Goal: Entertainment & Leisure: Consume media (video, audio)

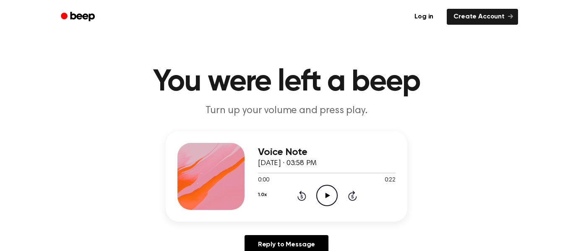
click at [329, 196] on icon at bounding box center [327, 195] width 5 height 5
click at [301, 197] on icon at bounding box center [302, 196] width 2 height 3
click at [290, 203] on div "1.0x Rewind 5 seconds Pause Audio Skip 5 seconds" at bounding box center [327, 195] width 138 height 21
click at [297, 200] on icon "Rewind 5 seconds" at bounding box center [301, 196] width 9 height 11
click at [298, 198] on icon at bounding box center [302, 196] width 9 height 10
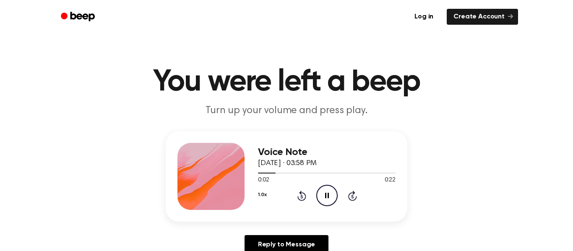
click at [297, 198] on icon "Rewind 5 seconds" at bounding box center [301, 196] width 9 height 11
click at [302, 197] on icon at bounding box center [302, 196] width 2 height 3
click at [299, 198] on icon "Rewind 5 seconds" at bounding box center [301, 196] width 9 height 11
click at [288, 106] on p "Turn up your volume and press play." at bounding box center [286, 111] width 322 height 14
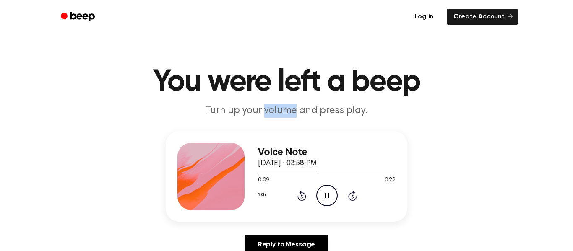
click at [288, 106] on p "Turn up your volume and press play." at bounding box center [286, 111] width 322 height 14
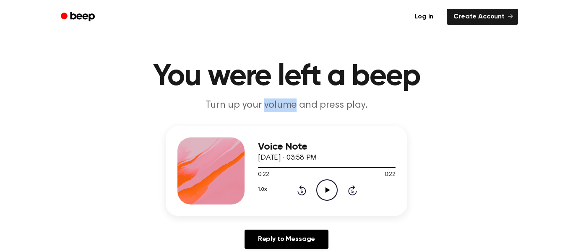
scroll to position [5, 0]
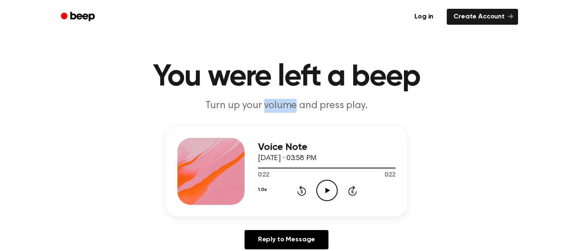
click at [302, 192] on icon at bounding box center [302, 191] width 2 height 3
click at [299, 192] on icon "Rewind 5 seconds" at bounding box center [301, 191] width 9 height 11
click at [302, 192] on icon at bounding box center [302, 191] width 2 height 3
click at [301, 190] on icon at bounding box center [302, 191] width 9 height 10
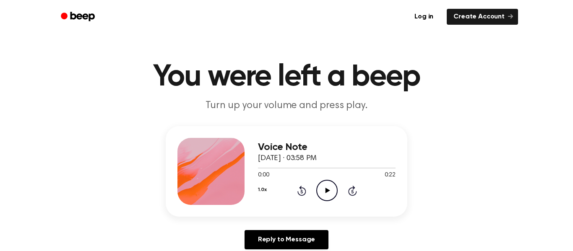
scroll to position [0, 0]
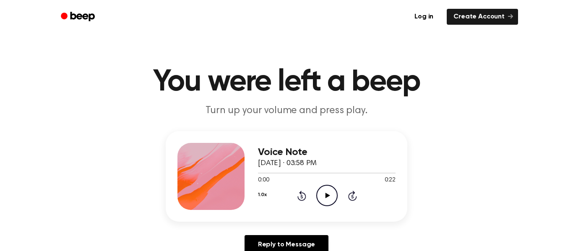
click at [302, 197] on icon at bounding box center [302, 196] width 2 height 3
click at [319, 197] on icon "Play Audio" at bounding box center [326, 195] width 21 height 21
click at [302, 197] on icon at bounding box center [302, 196] width 2 height 3
click at [302, 197] on icon "Rewind 5 seconds" at bounding box center [301, 196] width 9 height 11
click at [298, 199] on icon at bounding box center [302, 196] width 9 height 10
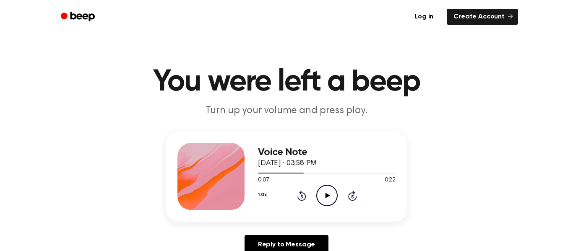
click at [304, 200] on icon at bounding box center [302, 196] width 9 height 10
click at [302, 197] on icon at bounding box center [302, 196] width 2 height 3
click at [302, 200] on icon "Rewind 5 seconds" at bounding box center [301, 196] width 9 height 11
click at [303, 200] on icon at bounding box center [302, 196] width 9 height 10
click at [347, 195] on div "1.0x Rewind 5 seconds Play Audio Skip 5 seconds" at bounding box center [327, 195] width 138 height 21
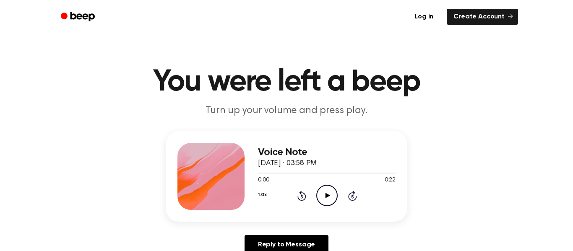
click at [324, 189] on icon "Play Audio" at bounding box center [326, 195] width 21 height 21
click at [301, 200] on icon "Rewind 5 seconds" at bounding box center [301, 196] width 9 height 11
click at [302, 197] on icon at bounding box center [302, 196] width 2 height 3
click at [301, 199] on icon "Rewind 5 seconds" at bounding box center [301, 196] width 9 height 11
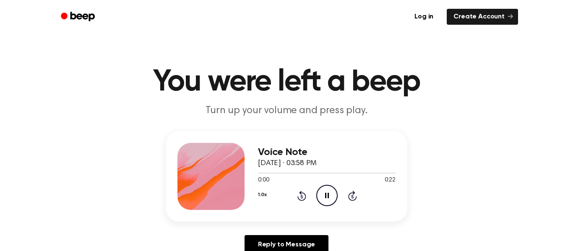
click at [305, 195] on icon at bounding box center [302, 196] width 9 height 10
click at [301, 196] on icon at bounding box center [302, 196] width 2 height 3
click at [302, 197] on icon at bounding box center [302, 196] width 2 height 3
click at [330, 196] on icon "Pause Audio" at bounding box center [326, 195] width 21 height 21
click at [316, 203] on div "1.0x Rewind 5 seconds Play Audio Skip 5 seconds" at bounding box center [327, 195] width 138 height 21
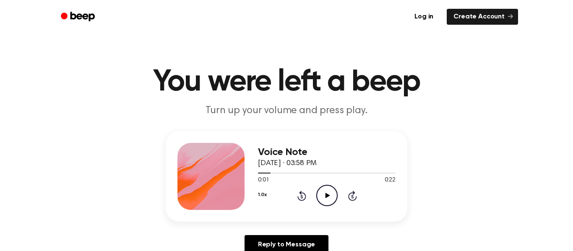
click at [297, 198] on icon "Rewind 5 seconds" at bounding box center [301, 196] width 9 height 11
click at [326, 202] on icon "Play Audio" at bounding box center [326, 195] width 21 height 21
click at [340, 190] on div "1.0x Rewind 5 seconds Pause Audio Skip 5 seconds" at bounding box center [327, 195] width 138 height 21
click at [329, 201] on icon "Pause Audio" at bounding box center [326, 195] width 21 height 21
click at [297, 206] on div "1.0x Rewind 5 seconds Play Audio Skip 5 seconds" at bounding box center [327, 195] width 138 height 21
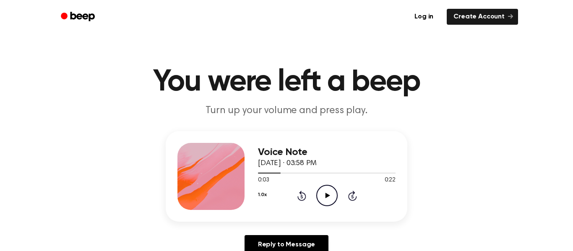
click at [302, 197] on icon at bounding box center [302, 196] width 2 height 3
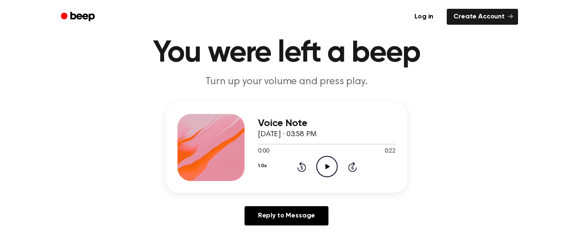
scroll to position [30, 0]
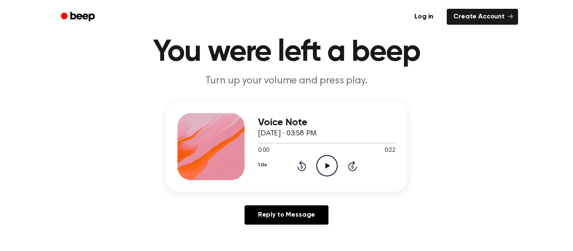
click at [323, 172] on icon "Play Audio" at bounding box center [326, 165] width 21 height 21
click at [327, 175] on icon "Pause Audio" at bounding box center [326, 165] width 21 height 21
click at [324, 168] on icon "Play Audio" at bounding box center [326, 165] width 21 height 21
click at [302, 163] on icon at bounding box center [302, 166] width 9 height 10
click at [302, 167] on icon at bounding box center [302, 166] width 2 height 3
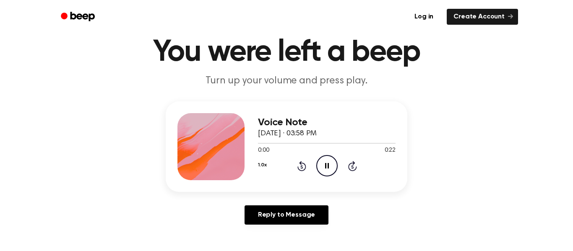
click at [324, 163] on icon "Pause Audio" at bounding box center [326, 165] width 21 height 21
click at [331, 173] on icon "Play Audio" at bounding box center [326, 165] width 21 height 21
click at [332, 167] on icon "Pause Audio" at bounding box center [326, 165] width 21 height 21
click at [288, 106] on div "Voice Note [DATE] · 03:58 PM 0:04 0:22 Your browser does not support the [objec…" at bounding box center [287, 147] width 242 height 91
click at [339, 171] on div "1.0x Rewind 5 seconds Play Audio Skip 5 seconds" at bounding box center [327, 165] width 138 height 21
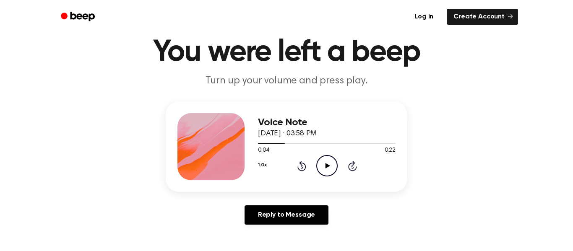
click at [329, 166] on icon at bounding box center [327, 165] width 5 height 5
click at [302, 167] on icon at bounding box center [302, 166] width 2 height 3
click at [324, 162] on icon "Pause Audio" at bounding box center [326, 165] width 21 height 21
click at [317, 168] on circle at bounding box center [327, 166] width 21 height 21
click at [302, 167] on icon at bounding box center [302, 166] width 2 height 3
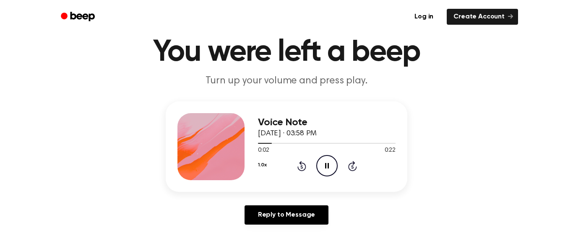
click at [322, 194] on div "Voice Note [DATE] · 03:58 PM 0:02 0:22 Your browser does not support the [objec…" at bounding box center [286, 167] width 553 height 130
click at [304, 166] on icon "Rewind 5 seconds" at bounding box center [301, 166] width 9 height 11
click at [331, 168] on icon "Pause Audio" at bounding box center [326, 165] width 21 height 21
click at [329, 169] on icon "Play Audio" at bounding box center [326, 165] width 21 height 21
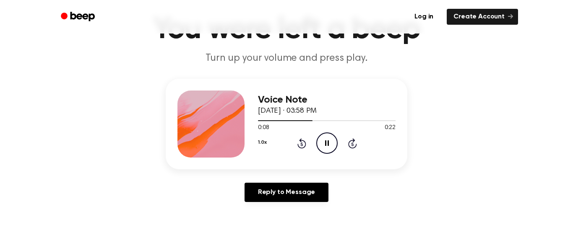
scroll to position [53, 0]
click at [321, 152] on circle at bounding box center [327, 143] width 21 height 21
click at [302, 148] on icon at bounding box center [302, 143] width 9 height 10
click at [303, 147] on icon at bounding box center [302, 143] width 9 height 10
click at [299, 149] on div "1.0x Rewind 5 seconds Play Audio Skip 5 seconds" at bounding box center [327, 142] width 138 height 21
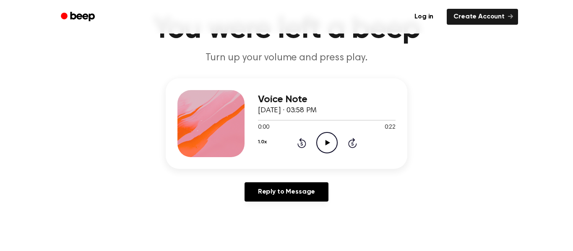
click at [327, 142] on icon at bounding box center [327, 142] width 5 height 5
click at [330, 144] on icon "Pause Audio" at bounding box center [326, 142] width 21 height 21
click at [320, 152] on icon "Play Audio" at bounding box center [326, 142] width 21 height 21
click at [331, 144] on icon "Pause Audio" at bounding box center [326, 142] width 21 height 21
click at [337, 145] on circle at bounding box center [327, 143] width 21 height 21
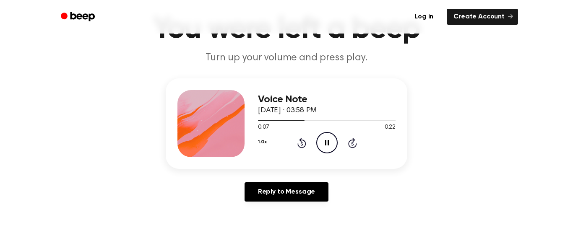
click at [323, 145] on icon "Pause Audio" at bounding box center [326, 142] width 21 height 21
click at [328, 144] on icon at bounding box center [327, 142] width 5 height 5
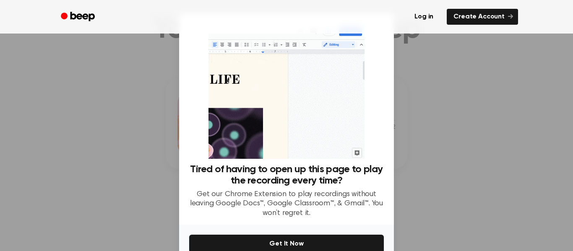
scroll to position [44, 0]
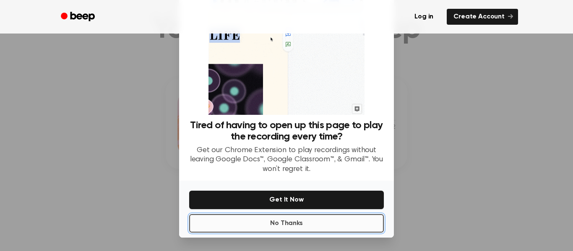
click at [309, 225] on button "No Thanks" at bounding box center [286, 223] width 195 height 18
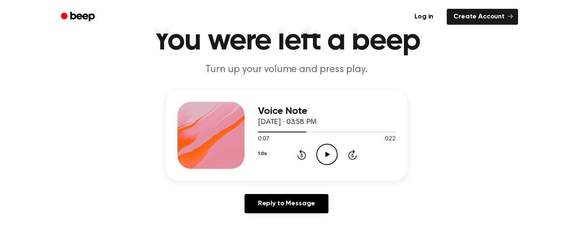
scroll to position [33, 0]
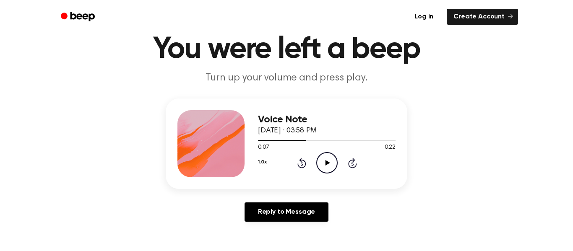
click at [330, 162] on icon "Play Audio" at bounding box center [326, 162] width 21 height 21
click at [303, 158] on icon "Rewind 5 seconds" at bounding box center [301, 163] width 9 height 11
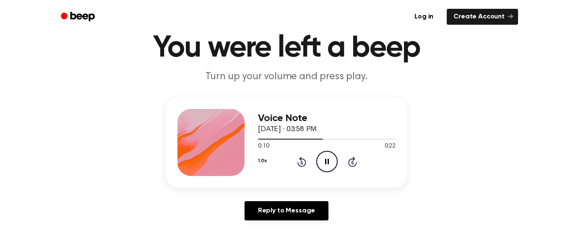
click at [327, 163] on icon "Pause Audio" at bounding box center [326, 161] width 21 height 21
